Goal: Task Accomplishment & Management: Manage account settings

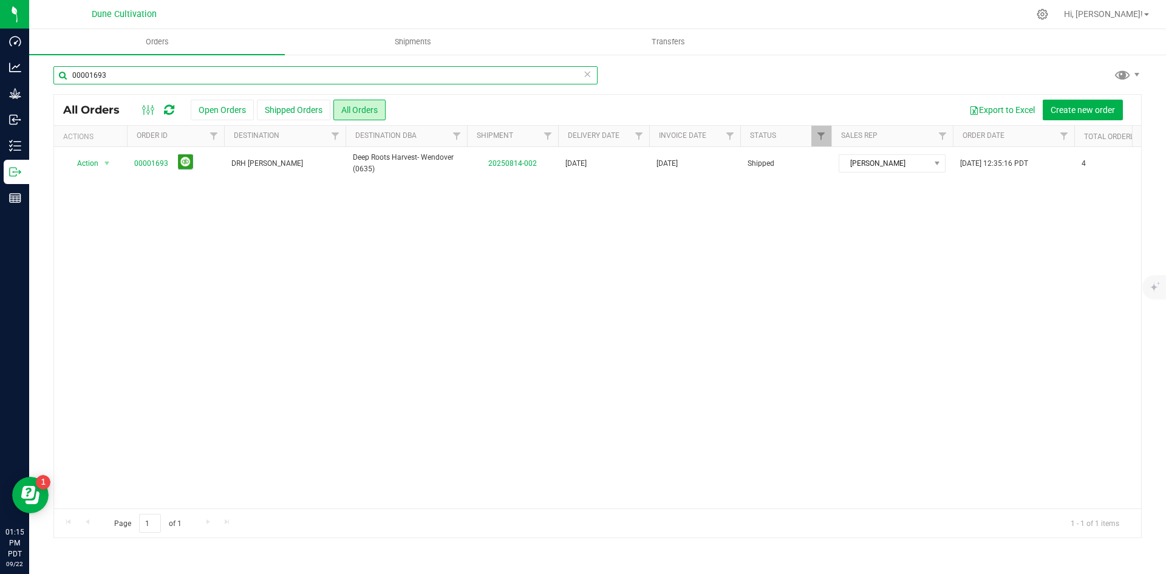
click at [346, 74] on input "00001693" at bounding box center [325, 75] width 544 height 18
type input "1769"
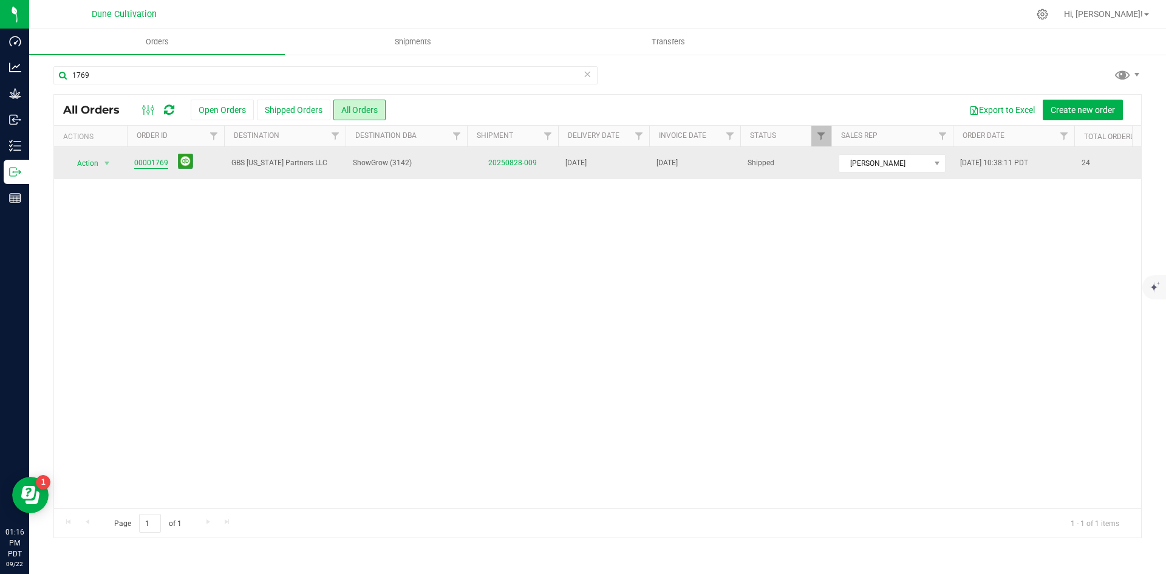
click at [135, 164] on link "00001769" at bounding box center [151, 163] width 34 height 12
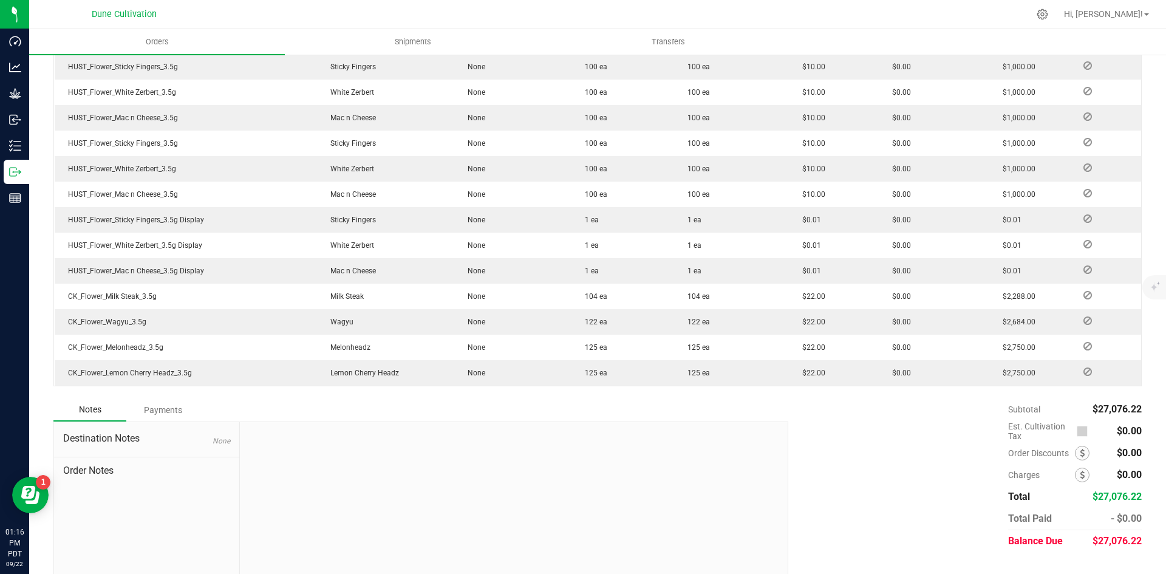
scroll to position [662, 0]
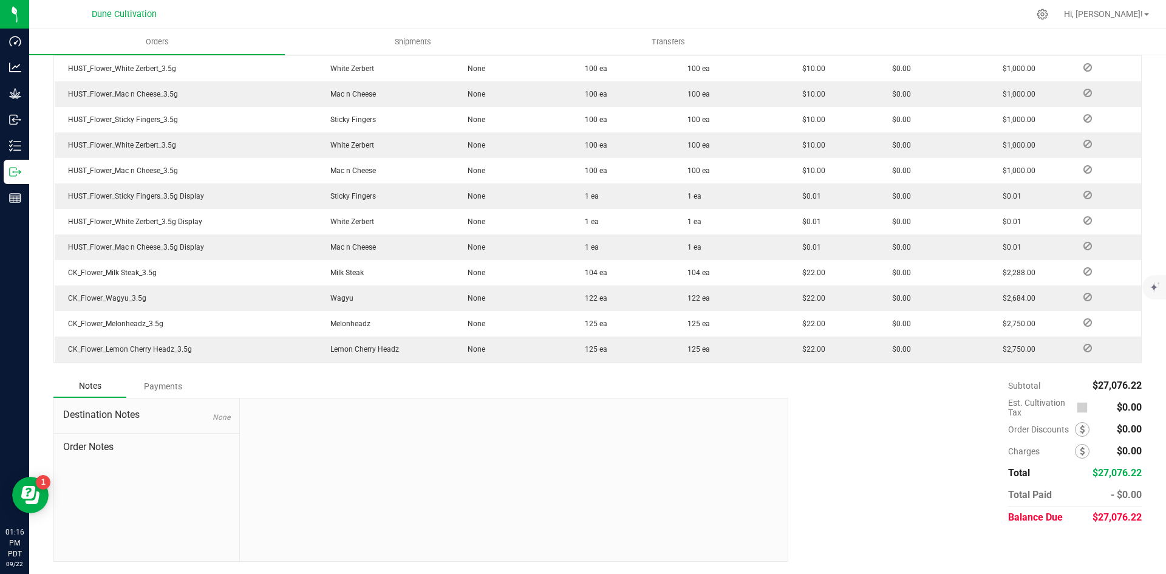
click at [1097, 524] on div "$27,076.22" at bounding box center [1117, 518] width 49 height 22
copy span "27,076.22"
click at [174, 379] on div "Payments" at bounding box center [162, 386] width 73 height 22
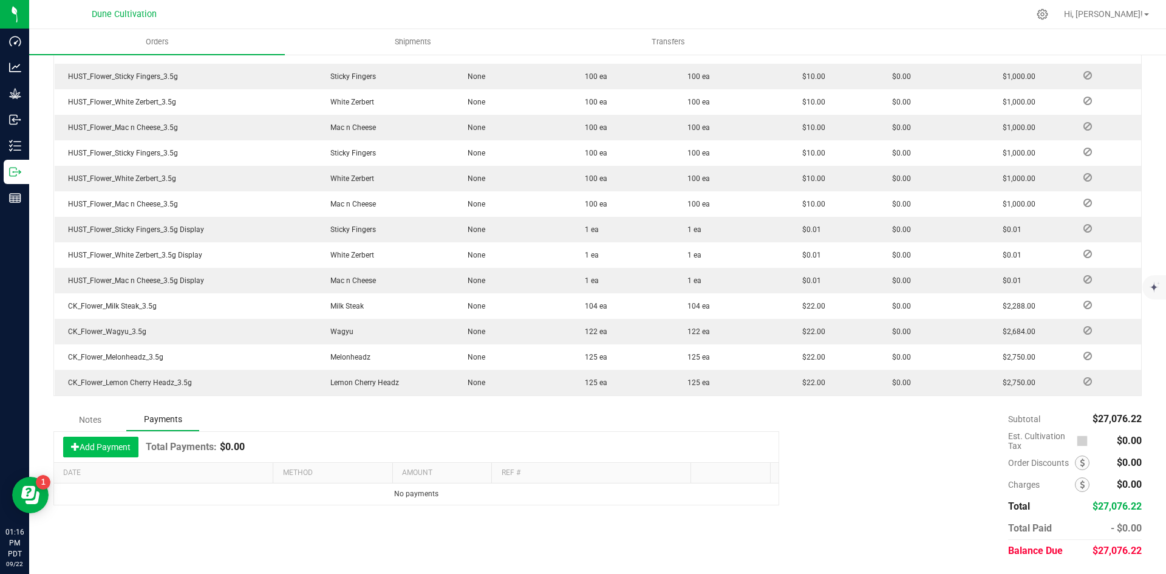
click at [91, 450] on button "Add Payment" at bounding box center [100, 447] width 75 height 21
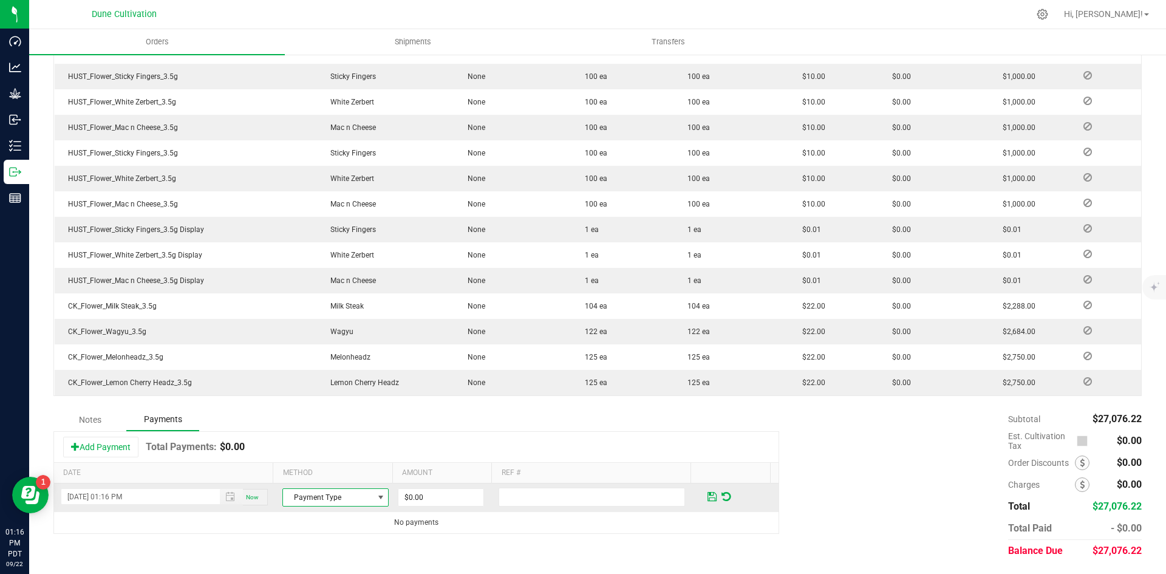
click at [330, 497] on span "Payment Type" at bounding box center [328, 497] width 90 height 17
click at [333, 471] on li "Check" at bounding box center [330, 476] width 103 height 17
click at [482, 500] on td "$0.00" at bounding box center [446, 498] width 101 height 29
click at [450, 490] on input "0" at bounding box center [440, 497] width 85 height 17
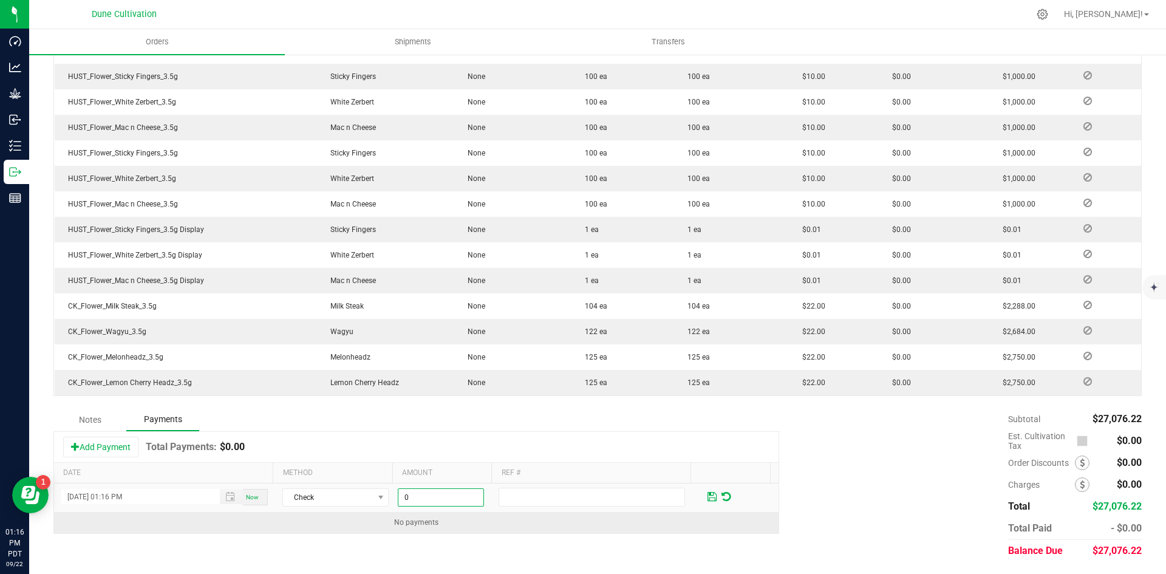
paste input "27076.22"
type input "$27,076.22"
click at [576, 515] on td "No payments" at bounding box center [416, 522] width 725 height 21
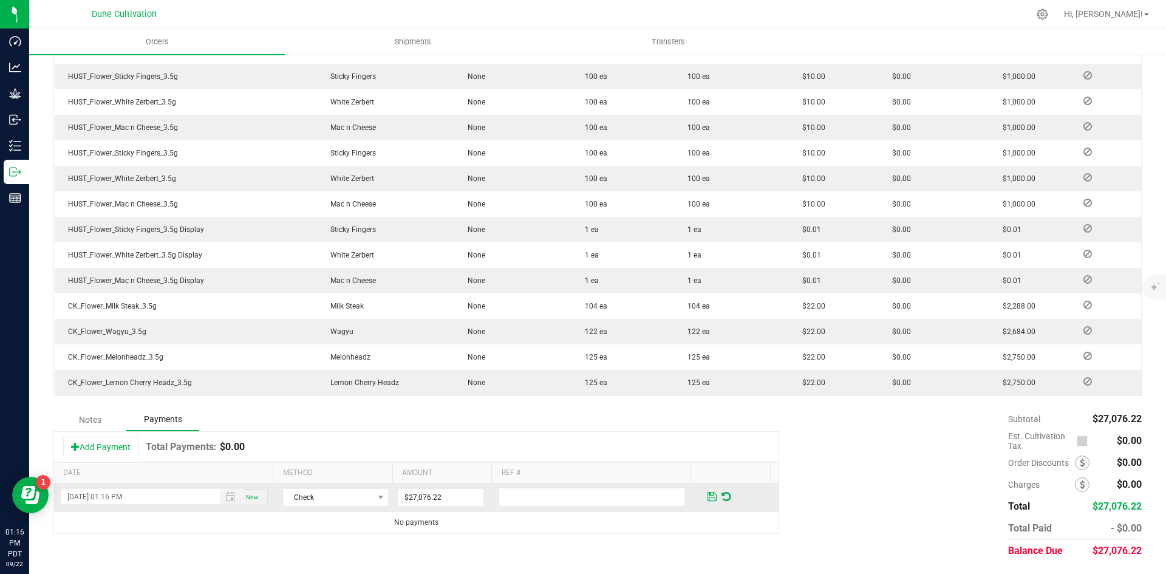
click at [708, 498] on span at bounding box center [712, 496] width 9 height 11
